Goal: Transaction & Acquisition: Book appointment/travel/reservation

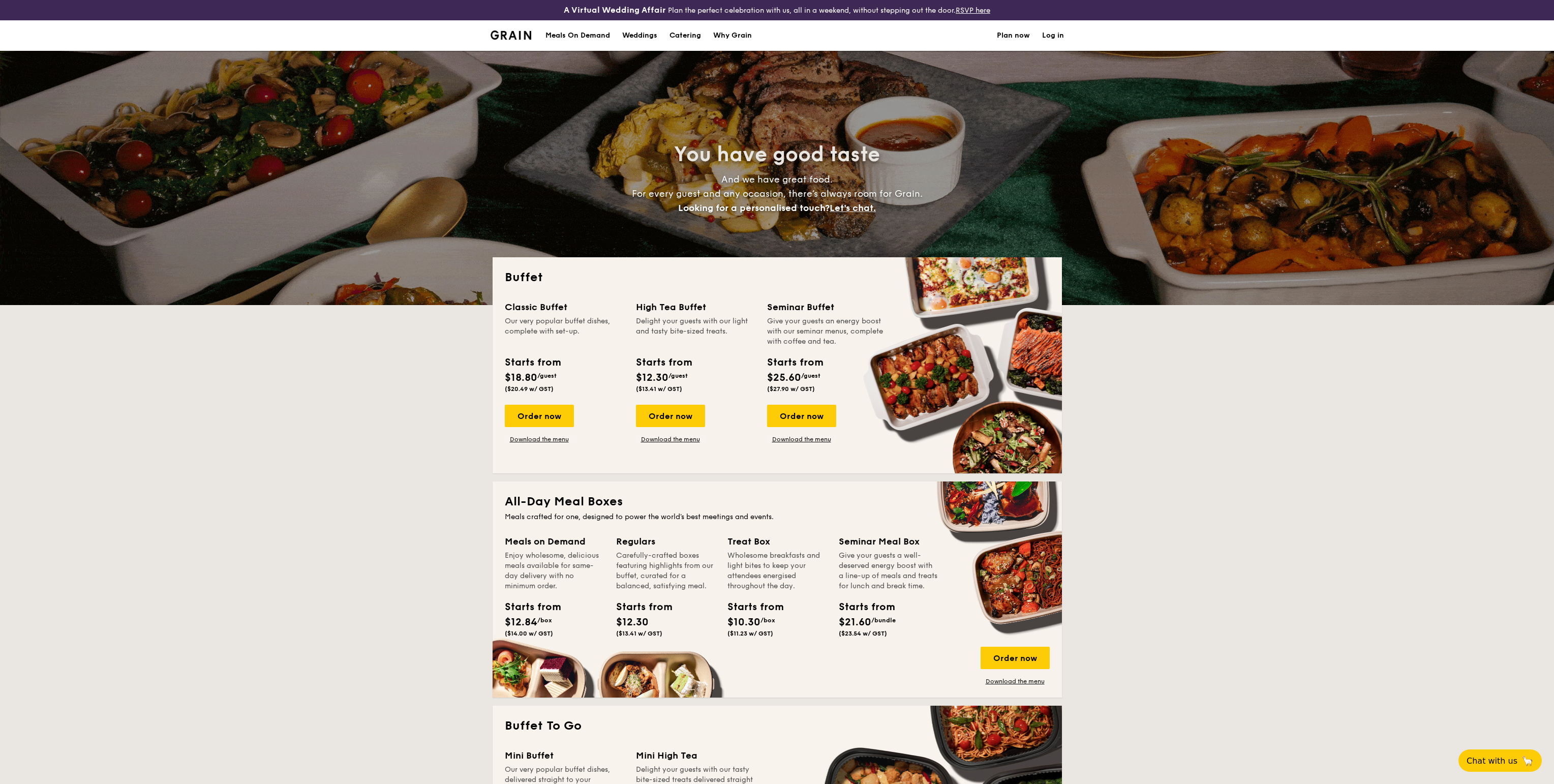
select select
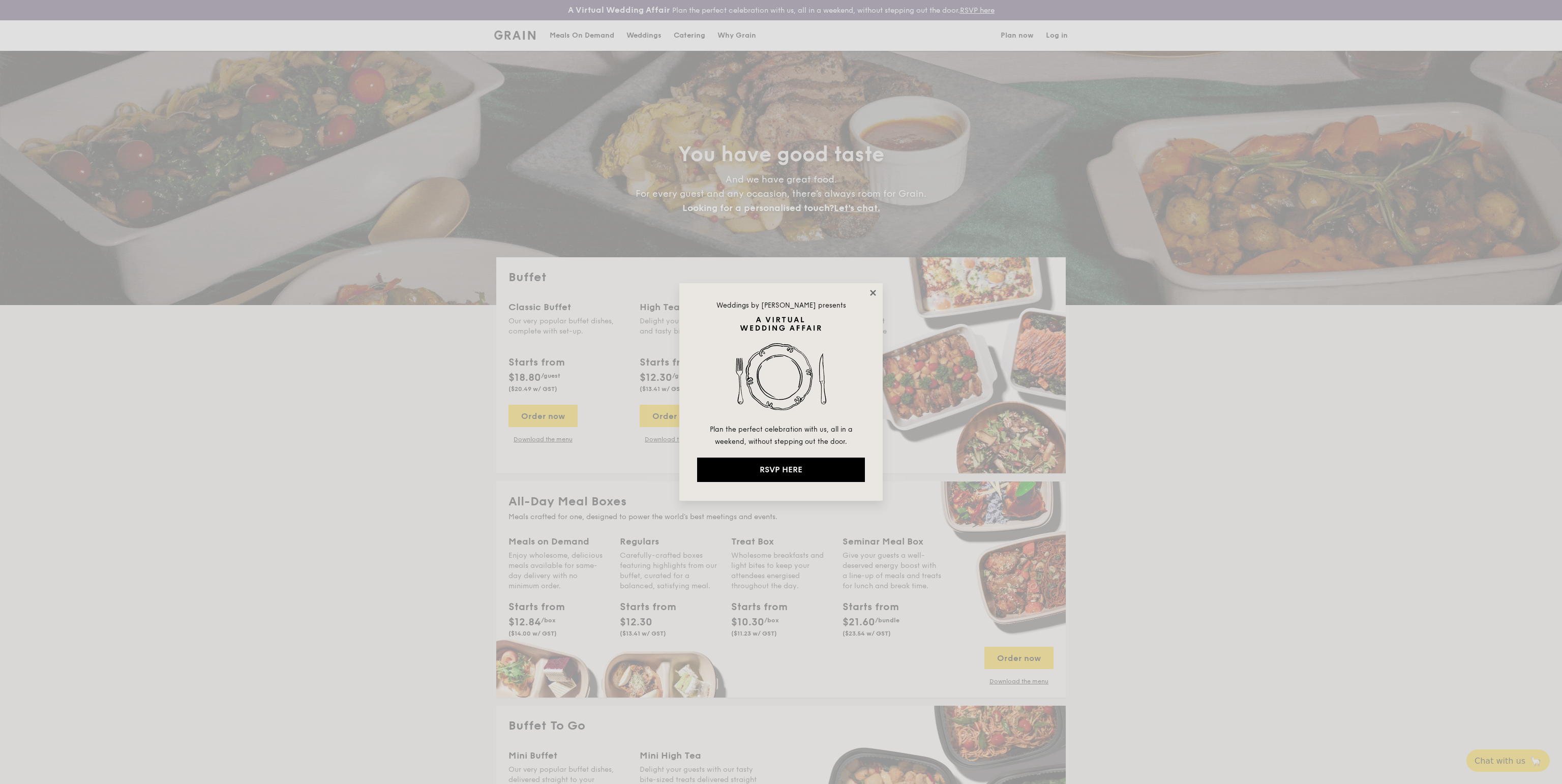
click at [874, 291] on icon at bounding box center [872, 292] width 6 height 6
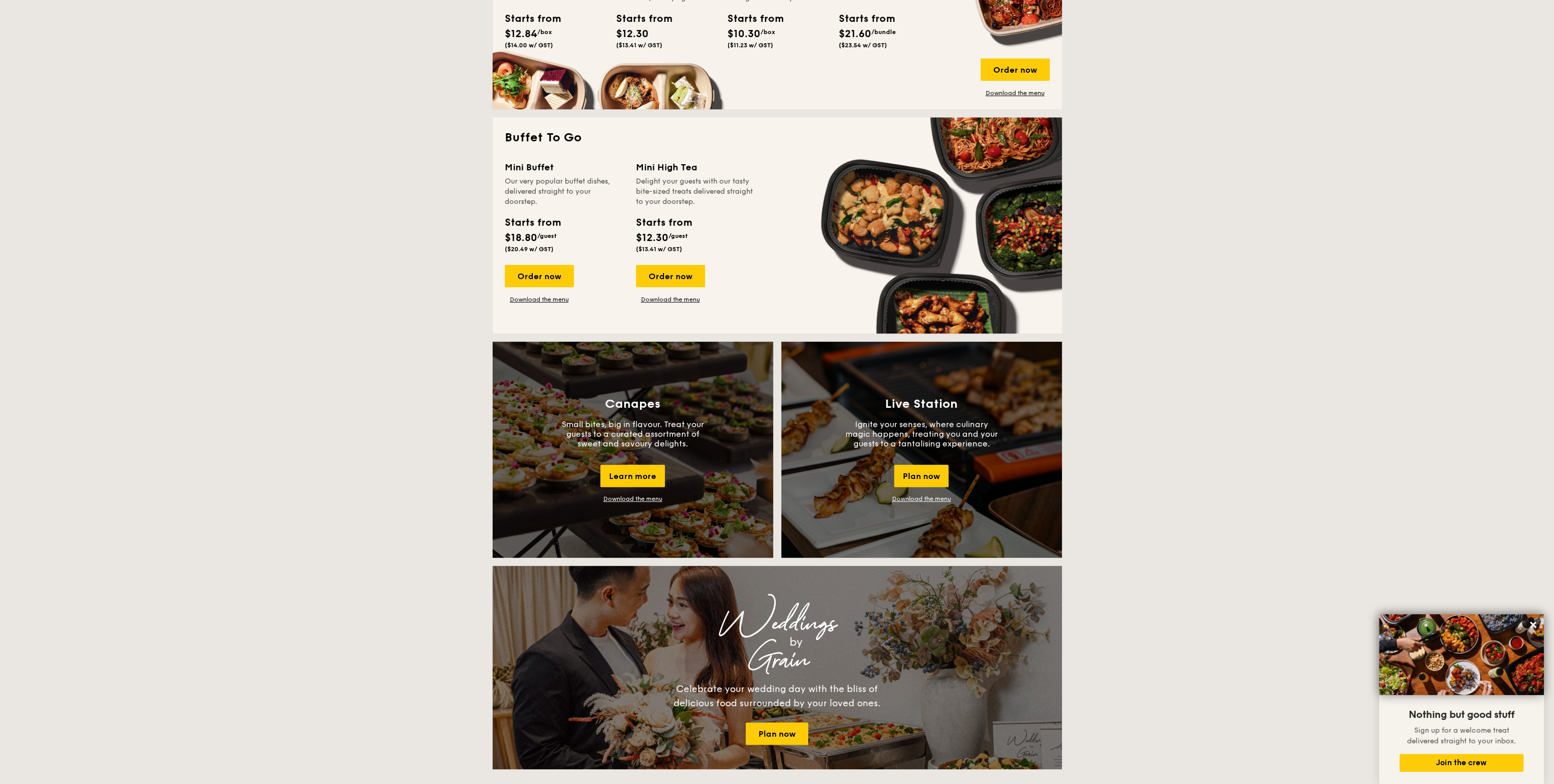
scroll to position [610, 0]
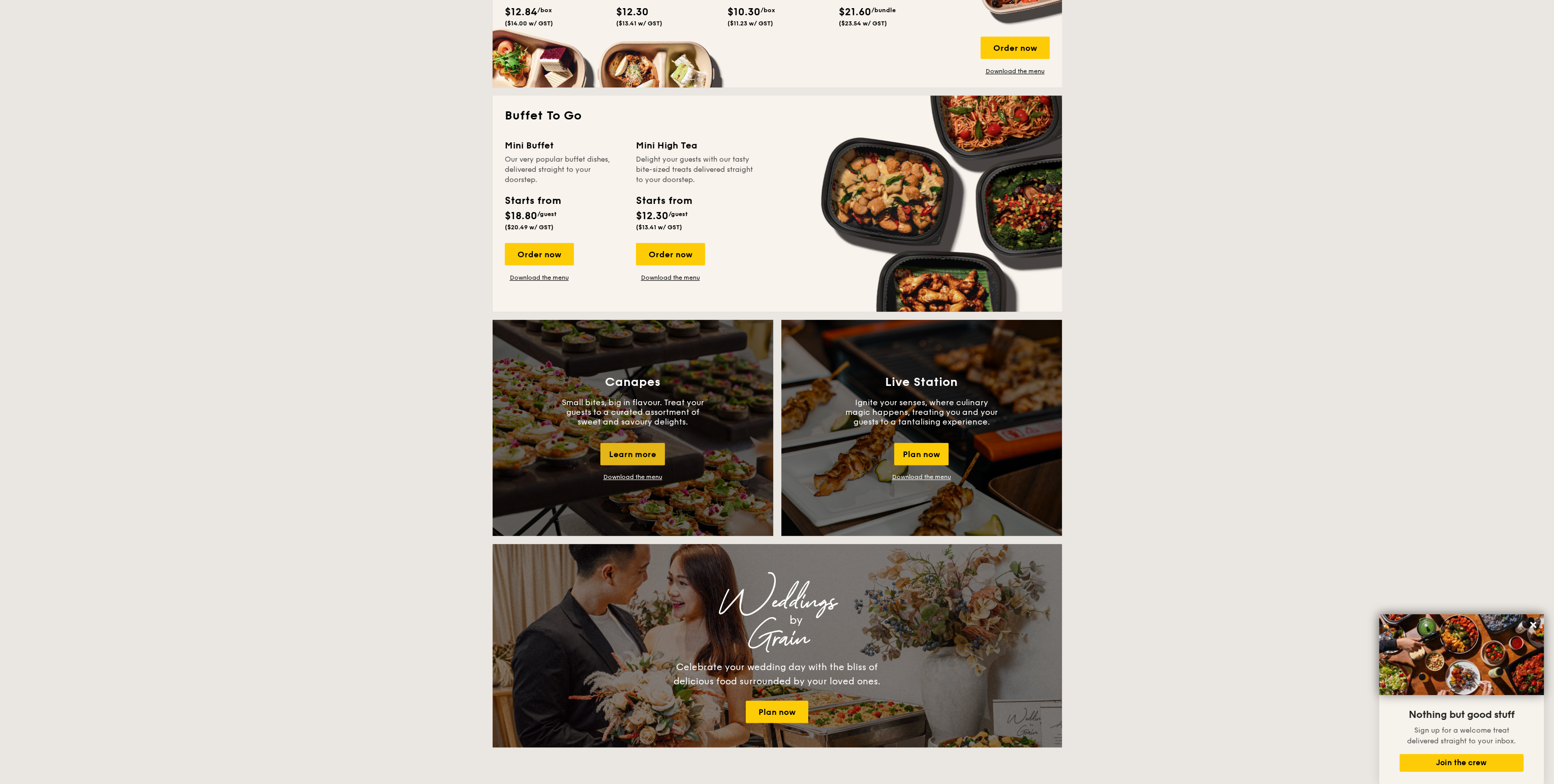
click at [621, 453] on div "Learn more" at bounding box center [632, 453] width 64 height 22
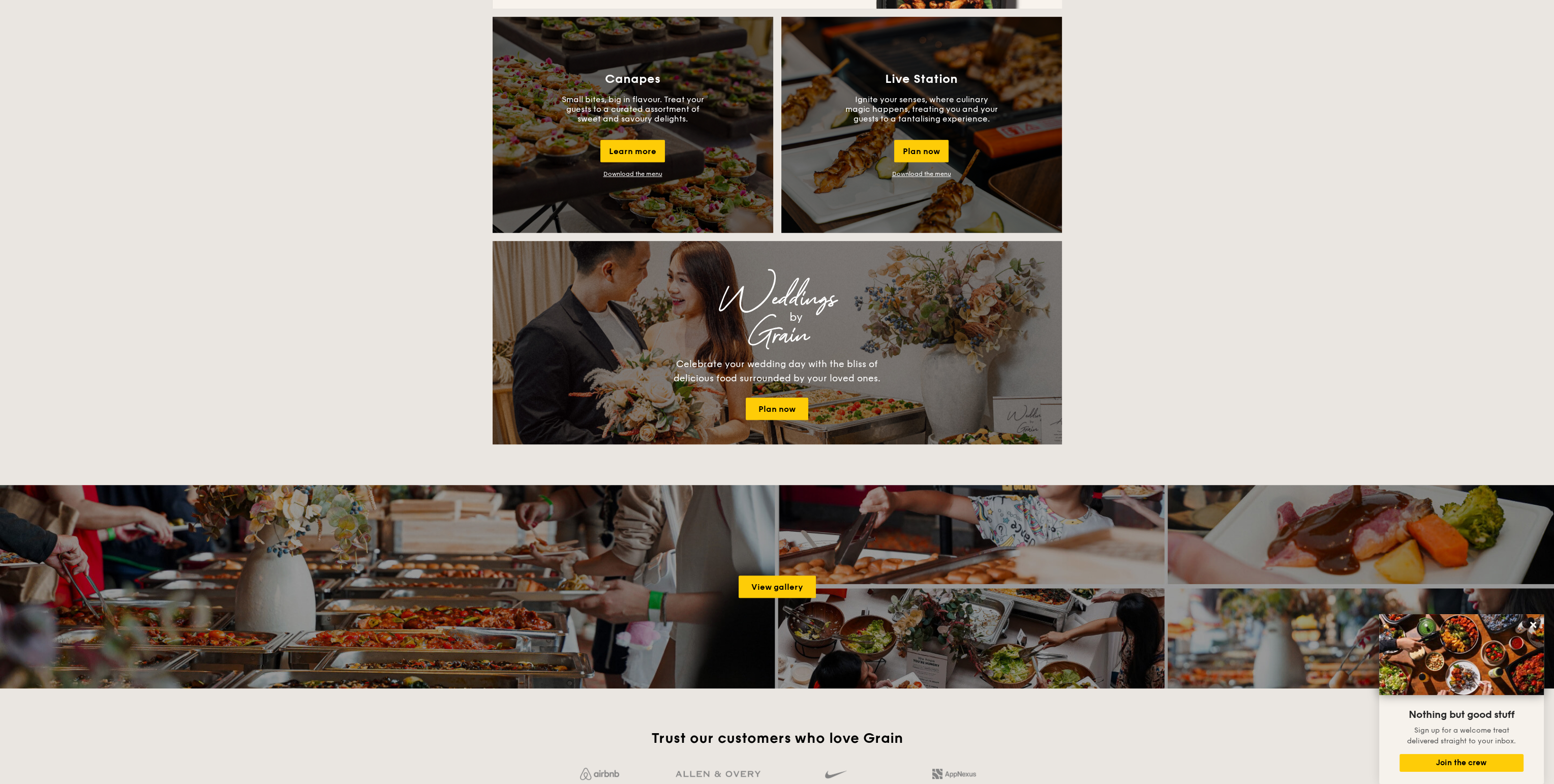
scroll to position [1067, 0]
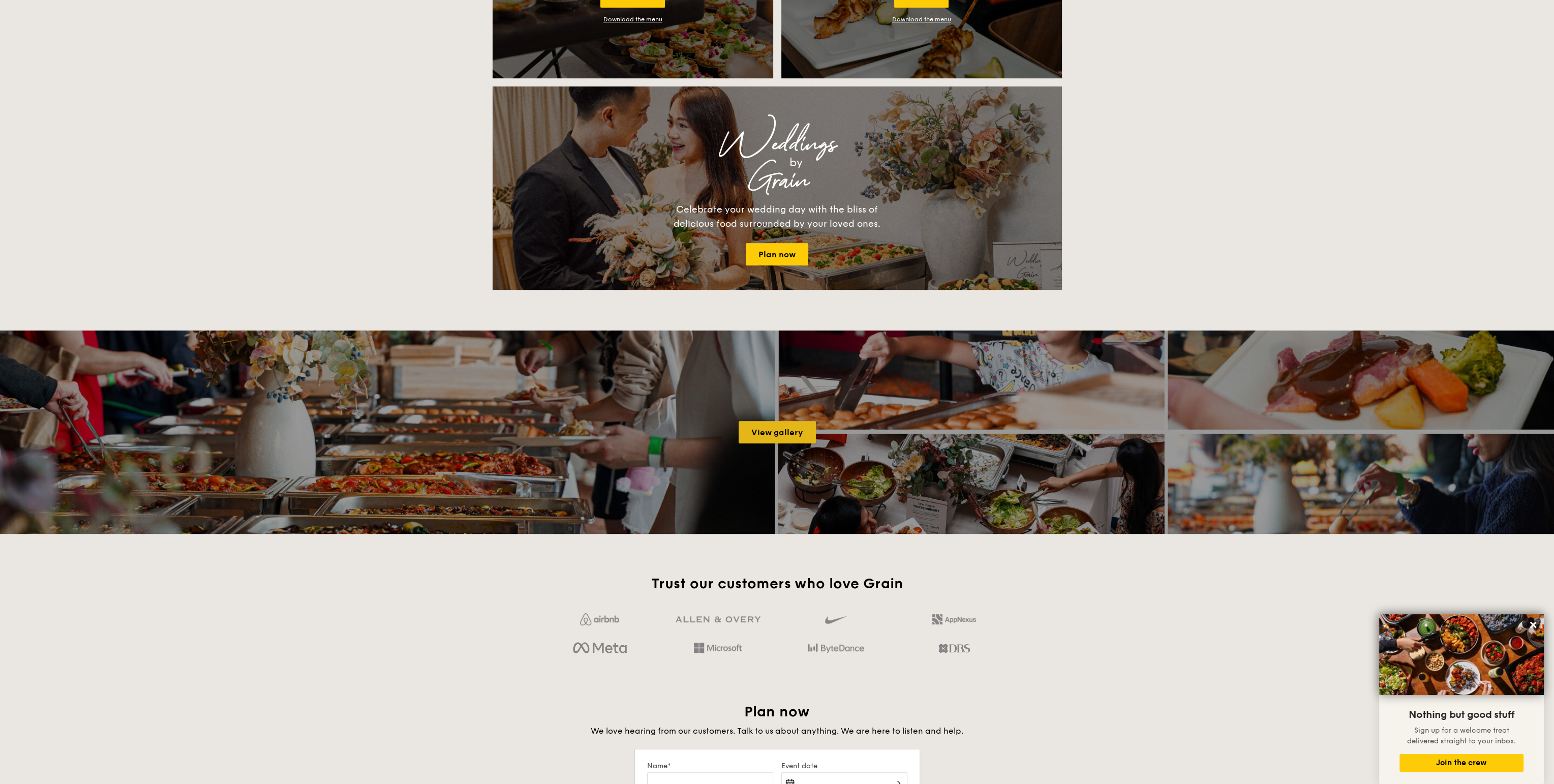
click at [758, 432] on link "View gallery" at bounding box center [777, 431] width 77 height 22
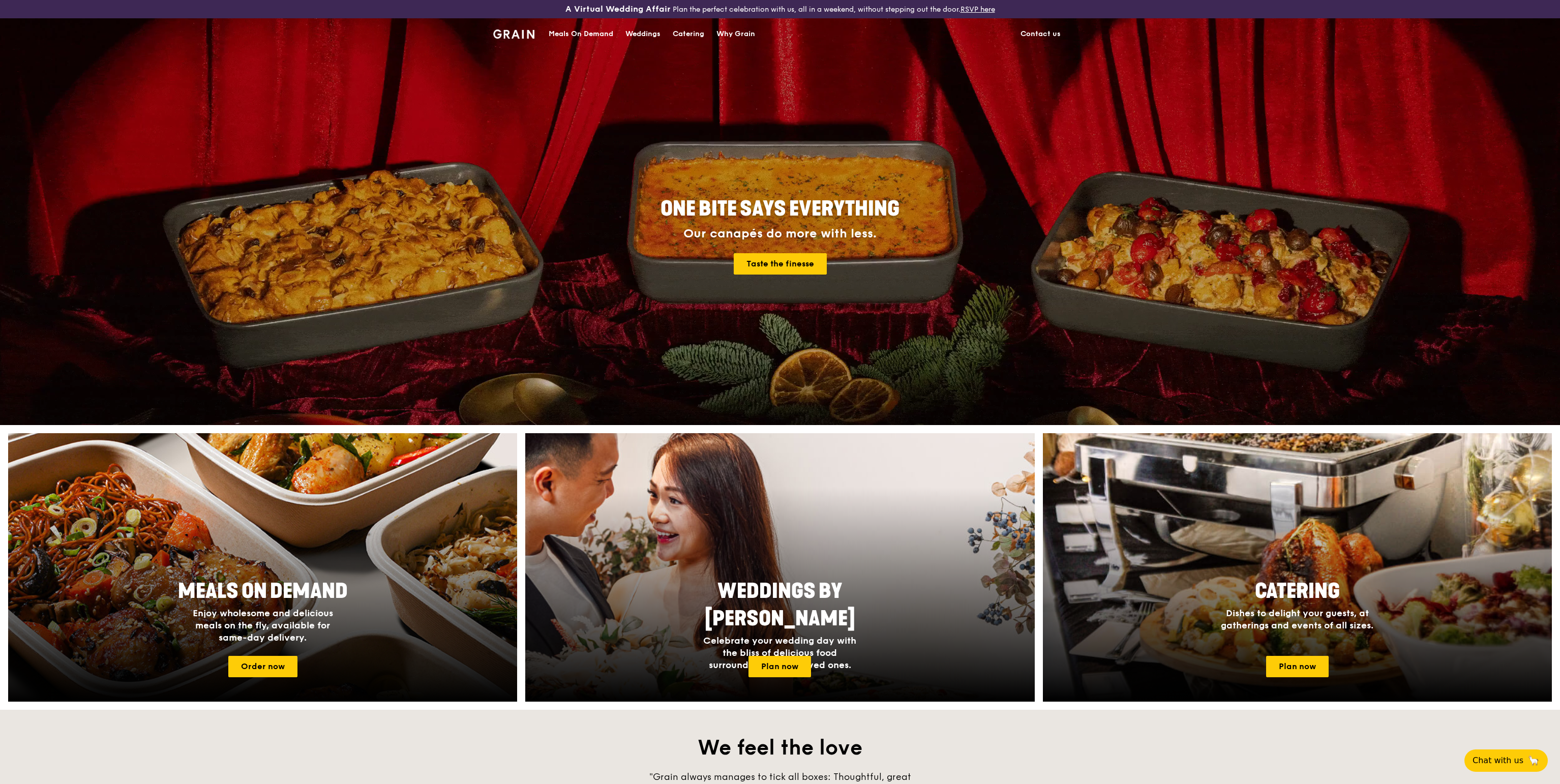
click at [588, 33] on div "Meals On Demand" at bounding box center [581, 33] width 64 height 30
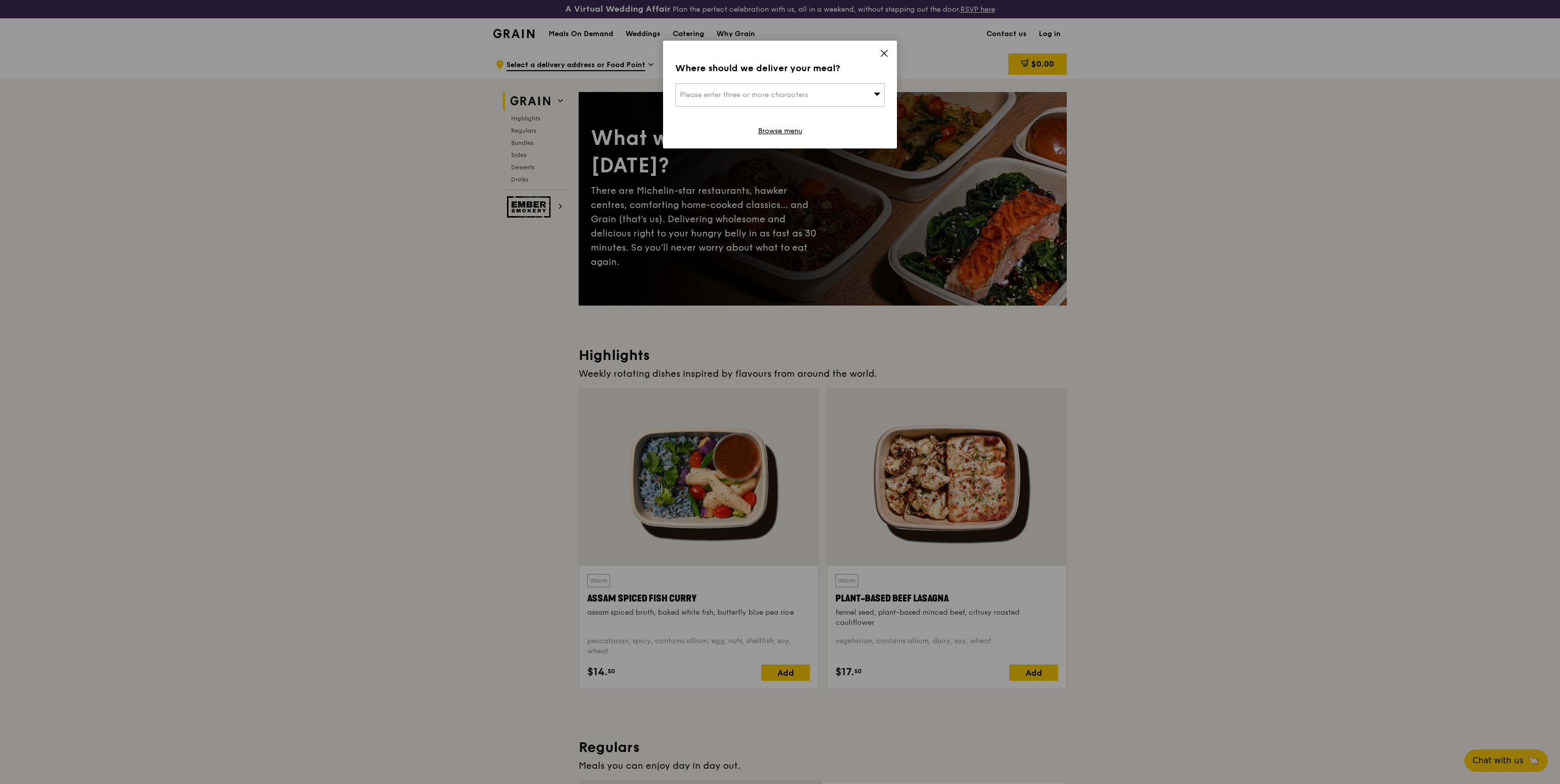
click at [887, 55] on icon at bounding box center [884, 53] width 9 height 9
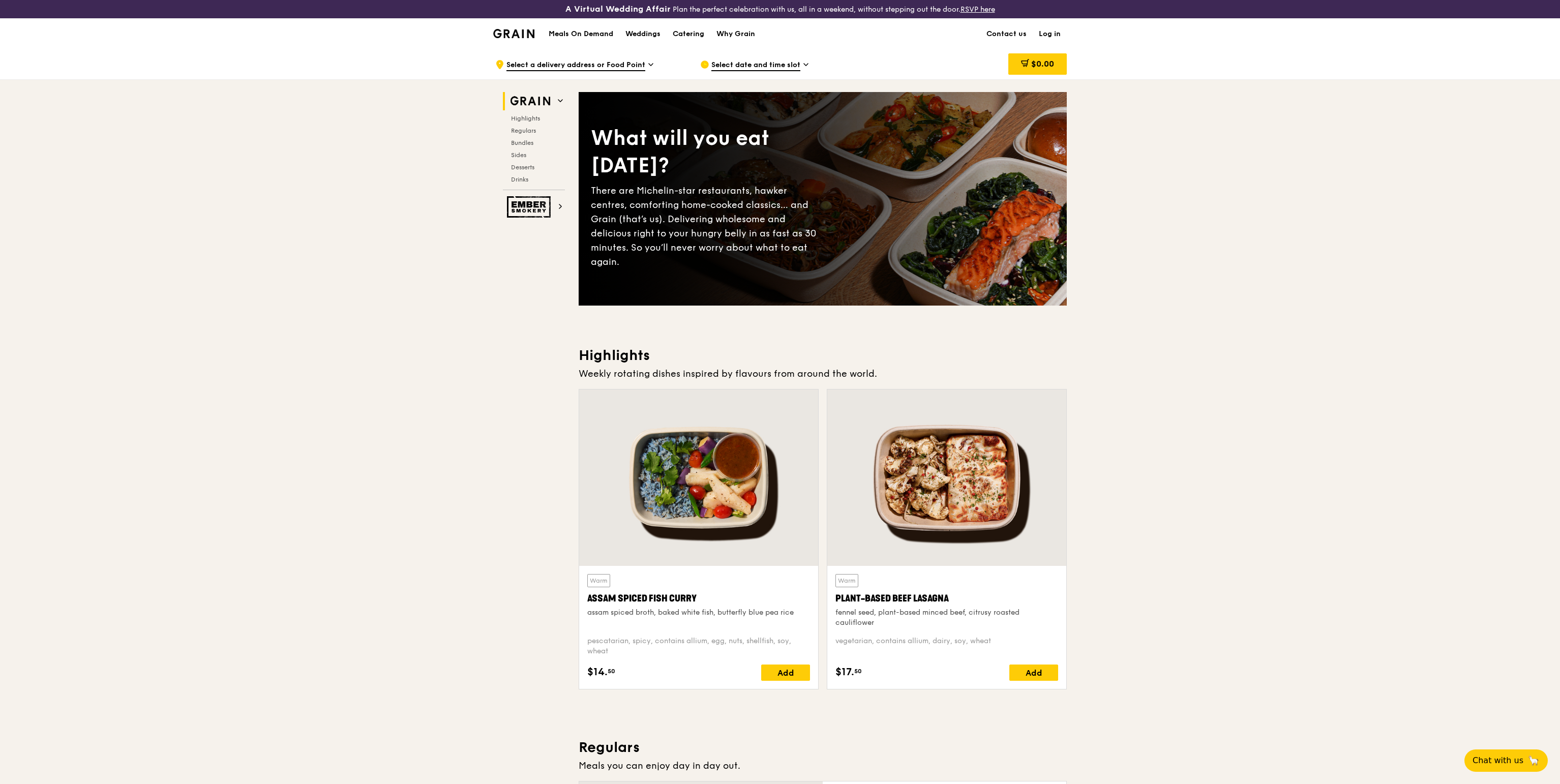
click at [511, 34] on img at bounding box center [513, 33] width 42 height 9
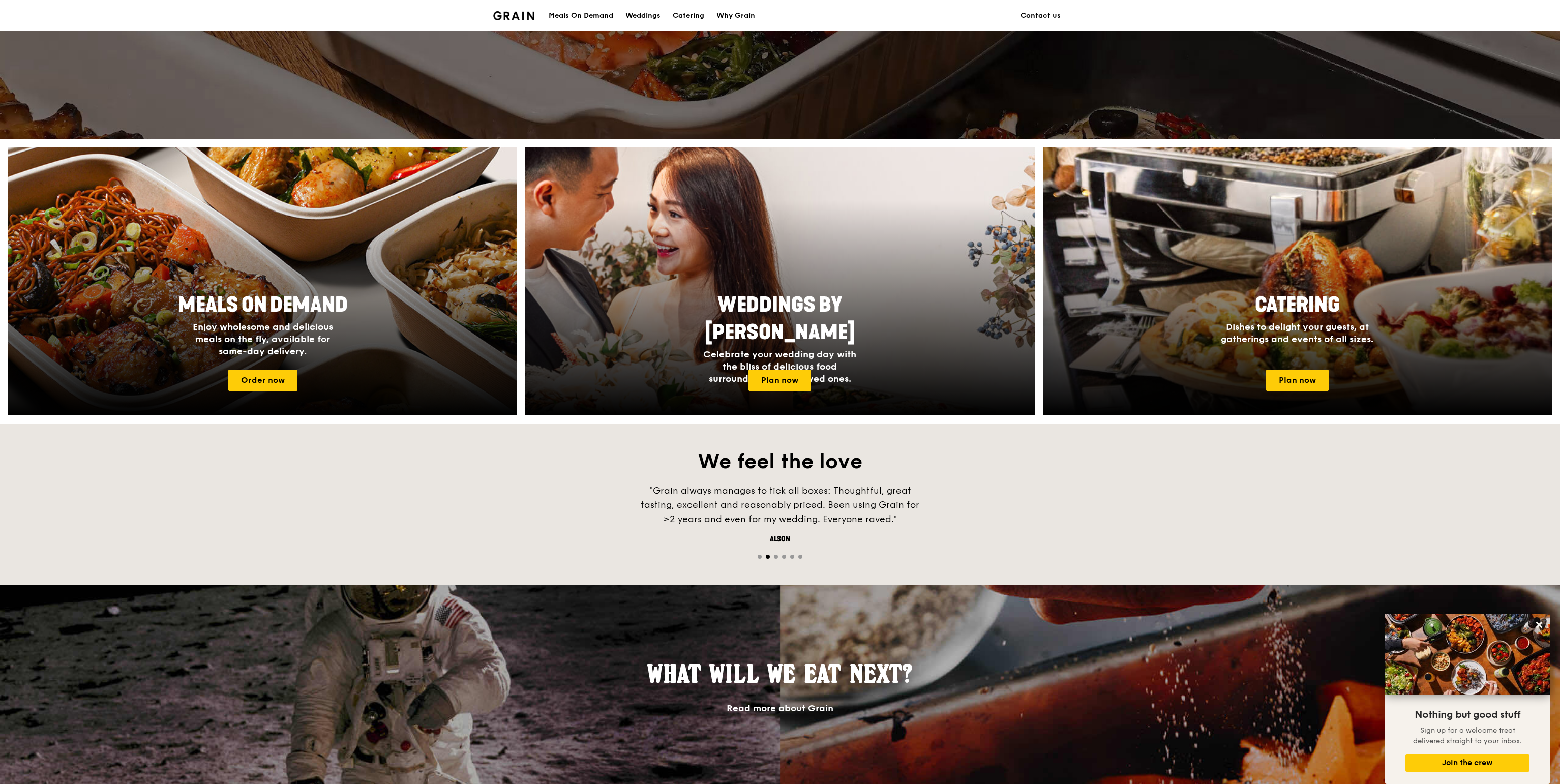
scroll to position [32, 0]
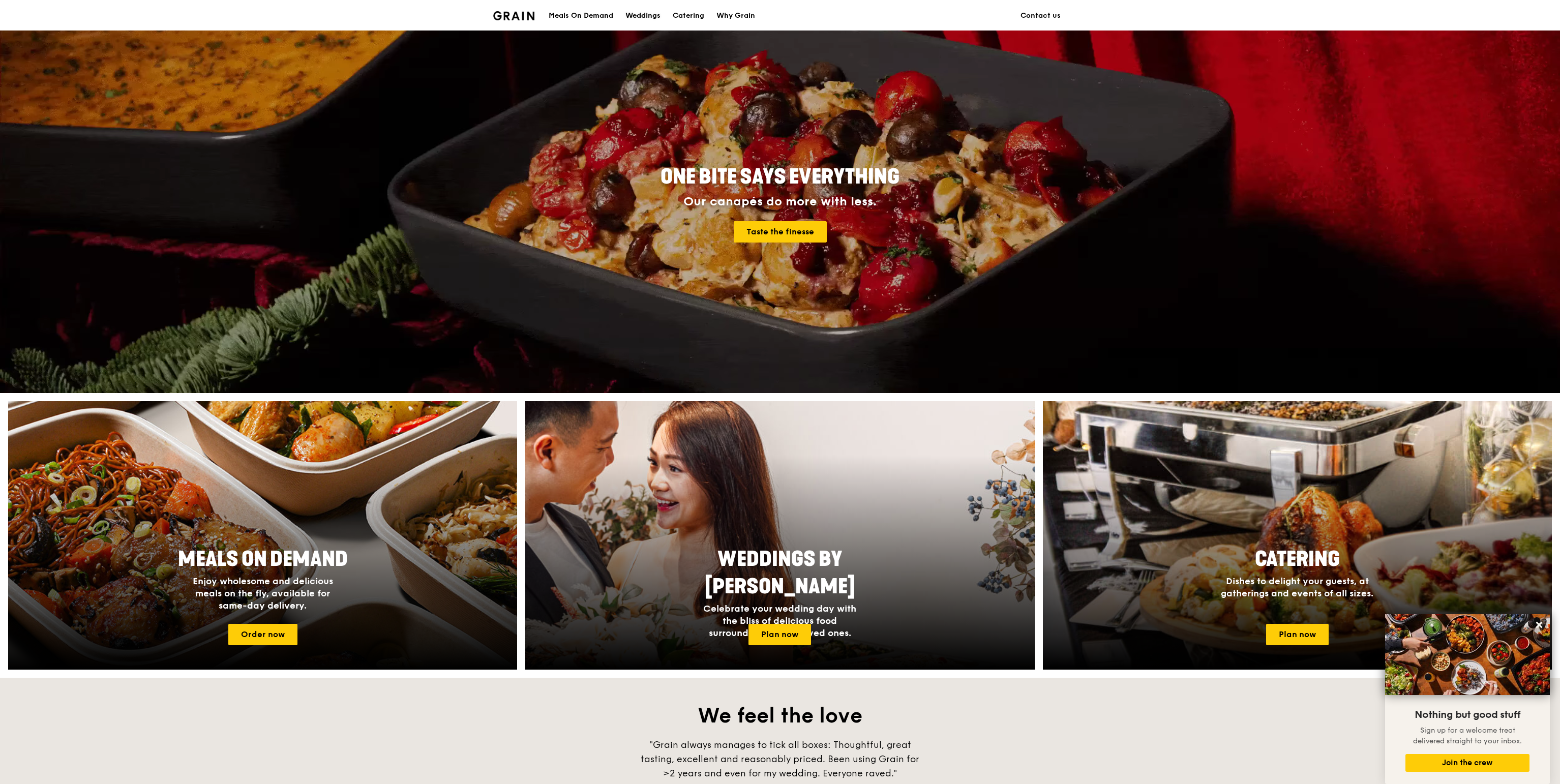
click at [653, 15] on div "Weddings" at bounding box center [643, 15] width 35 height 30
